Goal: Information Seeking & Learning: Check status

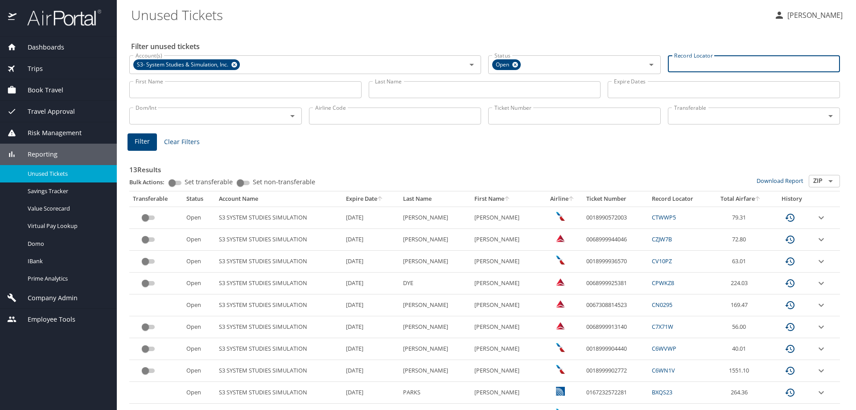
click at [683, 66] on input "Record Locator" at bounding box center [754, 63] width 172 height 17
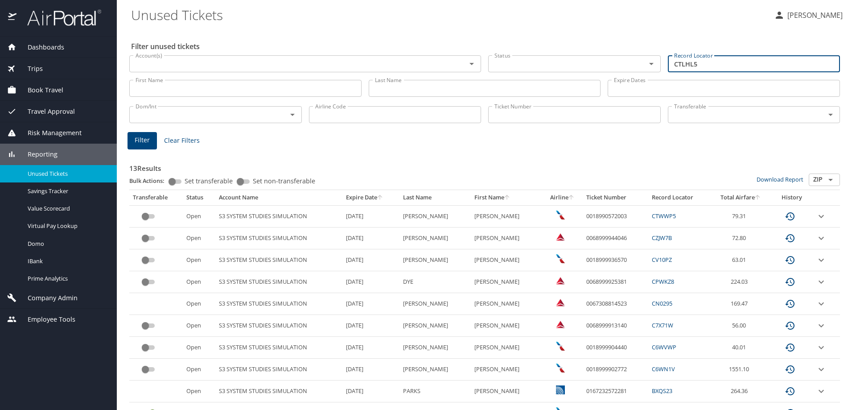
click at [134, 142] on button "Filter" at bounding box center [141, 140] width 29 height 17
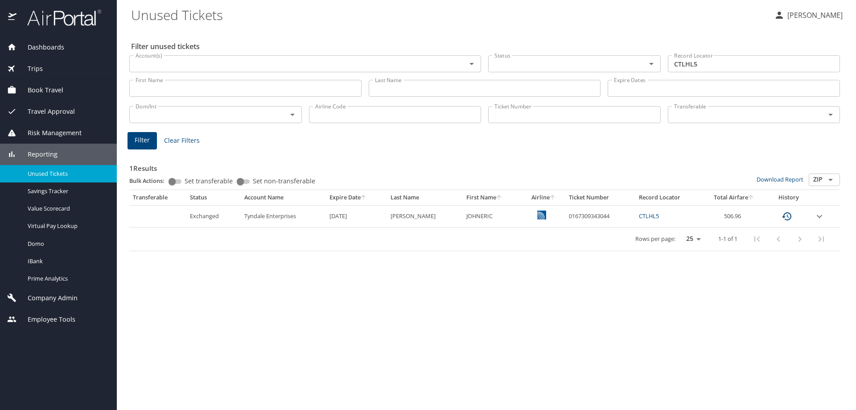
click at [709, 64] on input "CTLHL5" at bounding box center [754, 63] width 172 height 17
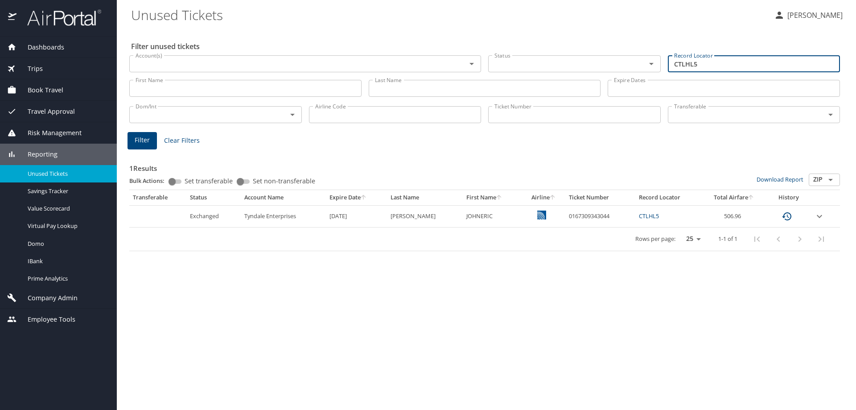
click at [714, 57] on input "CTLHL5" at bounding box center [754, 63] width 172 height 17
type input "CWpyg1"
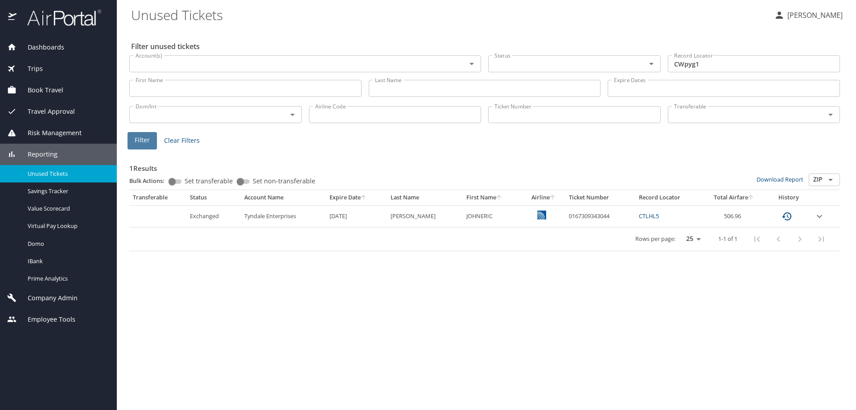
click at [143, 143] on span "Filter" at bounding box center [142, 140] width 15 height 11
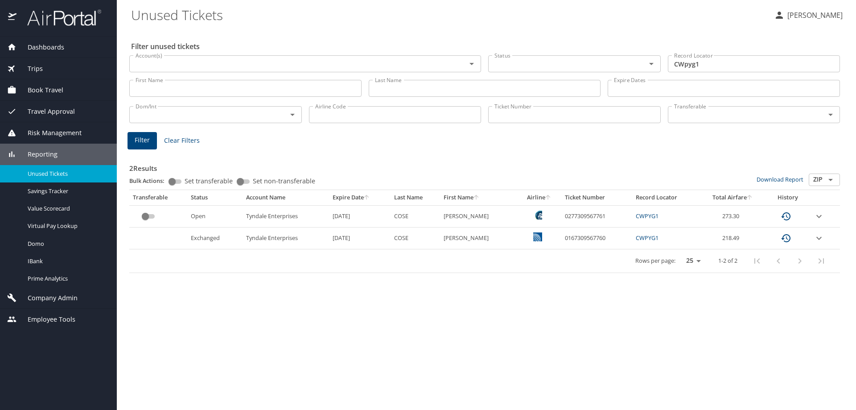
click at [240, 77] on div "First Name First Name" at bounding box center [245, 87] width 232 height 22
click at [249, 65] on input "Account(s)" at bounding box center [292, 64] width 320 height 12
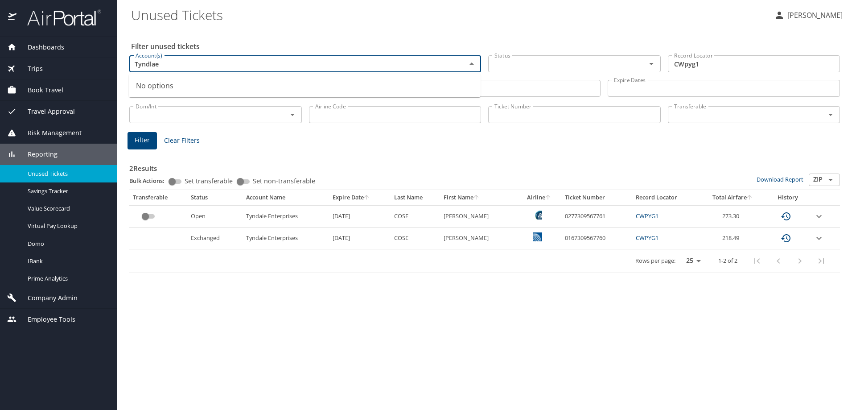
click at [176, 69] on input "Tyndlae" at bounding box center [292, 64] width 320 height 12
type input "Tynd"
drag, startPoint x: 192, startPoint y: 84, endPoint x: 283, endPoint y: 128, distance: 102.0
click at [193, 84] on li "Tyndale Enterprises (301479)" at bounding box center [305, 84] width 352 height 20
checkbox input "true"
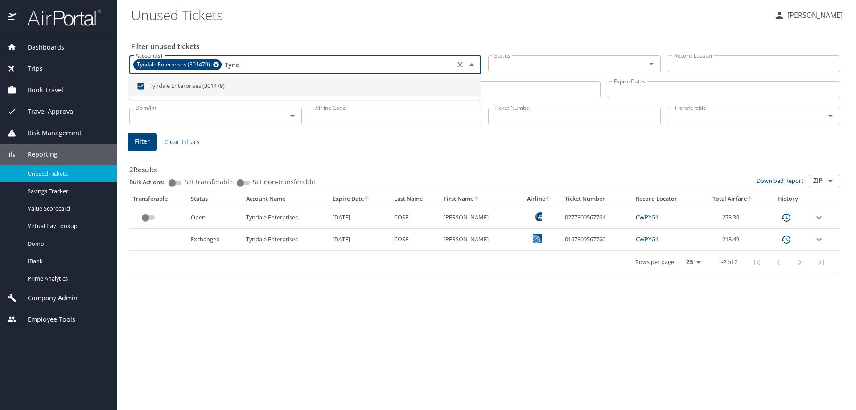
type input "Tynd"
click at [409, 152] on div "2 Results Bulk Actions: Set transferable Set non-transferable Download Report Z…" at bounding box center [484, 213] width 710 height 122
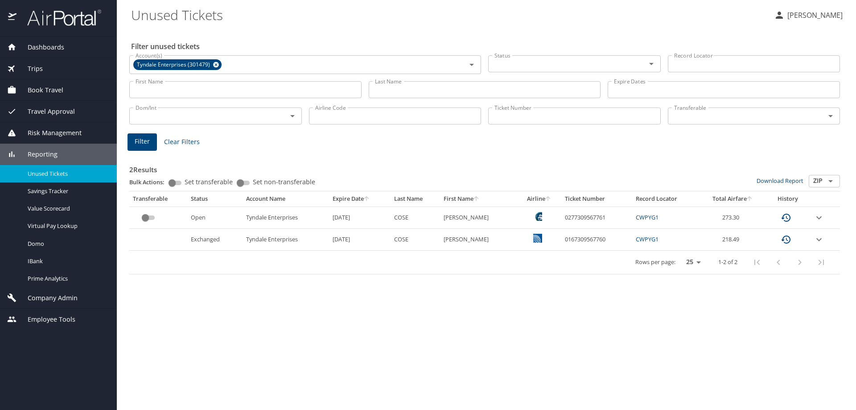
click at [361, 120] on input "Airline Code" at bounding box center [395, 115] width 172 height 17
type input "UA"
click at [268, 155] on div "2 Results Bulk Actions: Set transferable Set non-transferable Download Report Z…" at bounding box center [484, 213] width 710 height 122
click at [135, 145] on span "Filter" at bounding box center [142, 141] width 15 height 11
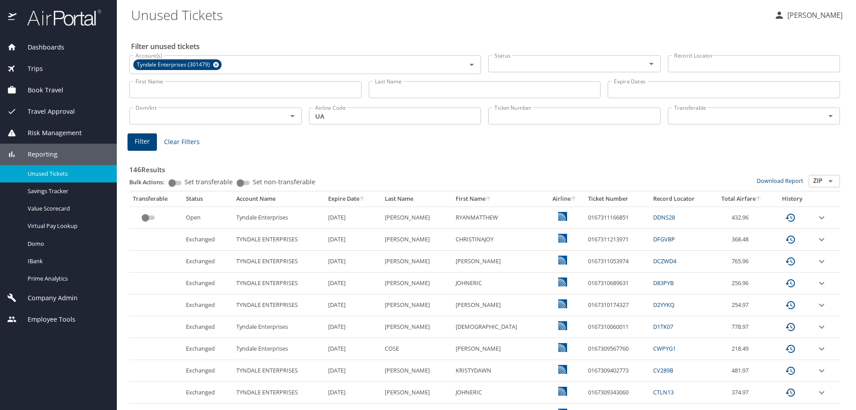
click at [819, 217] on icon "expand row" at bounding box center [821, 217] width 5 height 3
